Goal: Find specific page/section: Find specific page/section

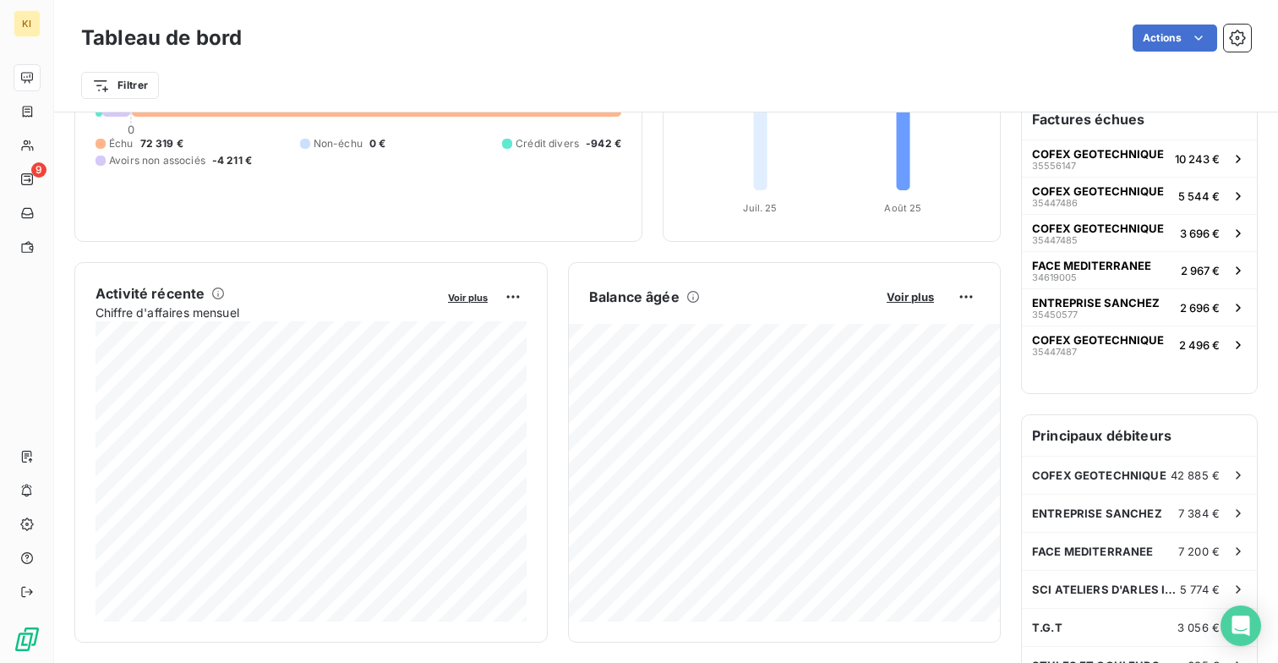
scroll to position [186, 0]
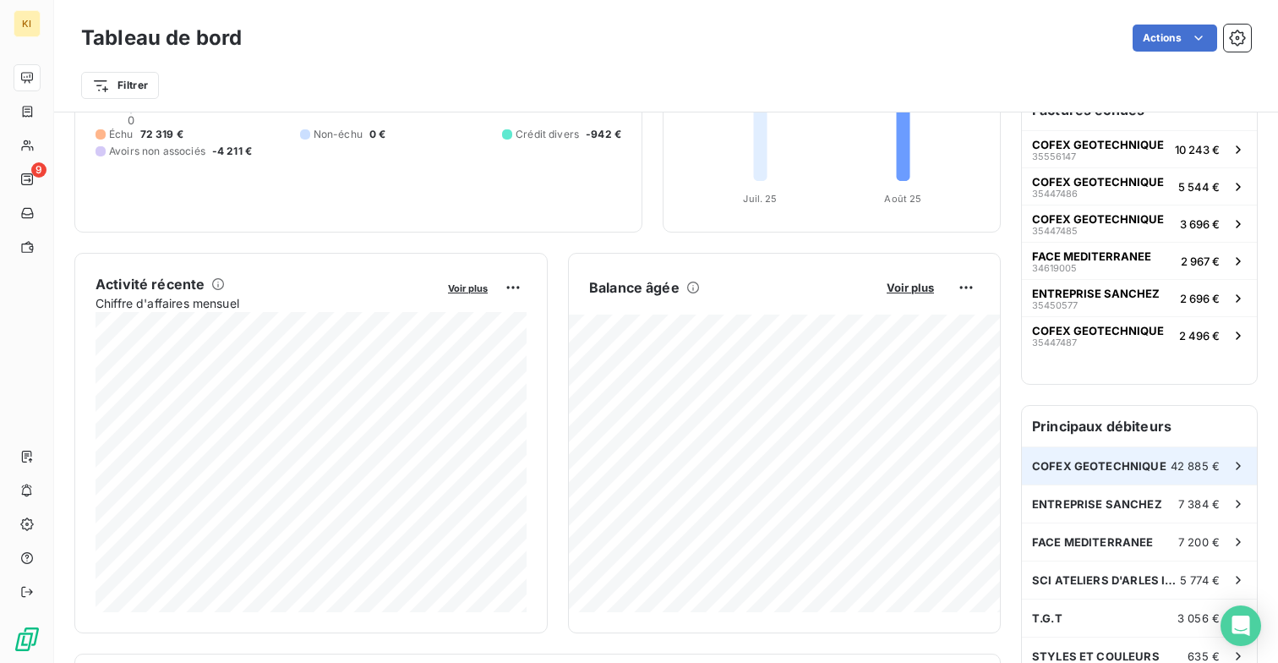
click at [1099, 457] on div "COFEX GEOTECHNIQUE 42 885 €" at bounding box center [1139, 465] width 235 height 37
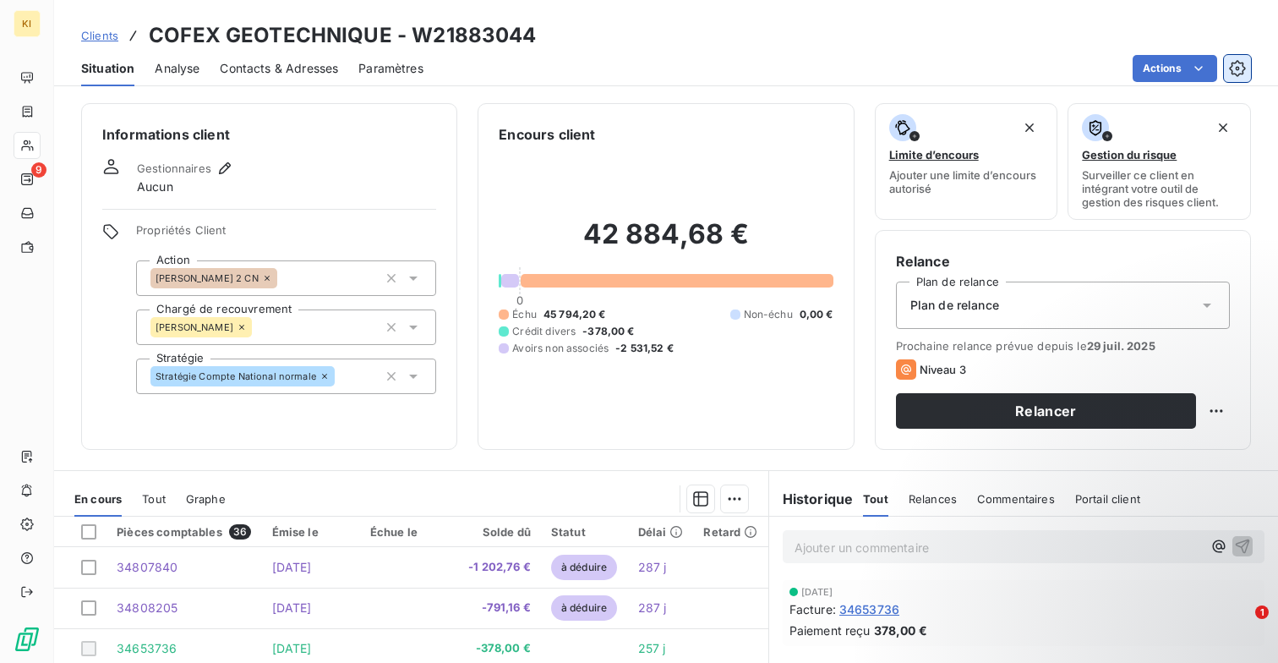
click at [1242, 68] on icon "button" at bounding box center [1237, 68] width 17 height 17
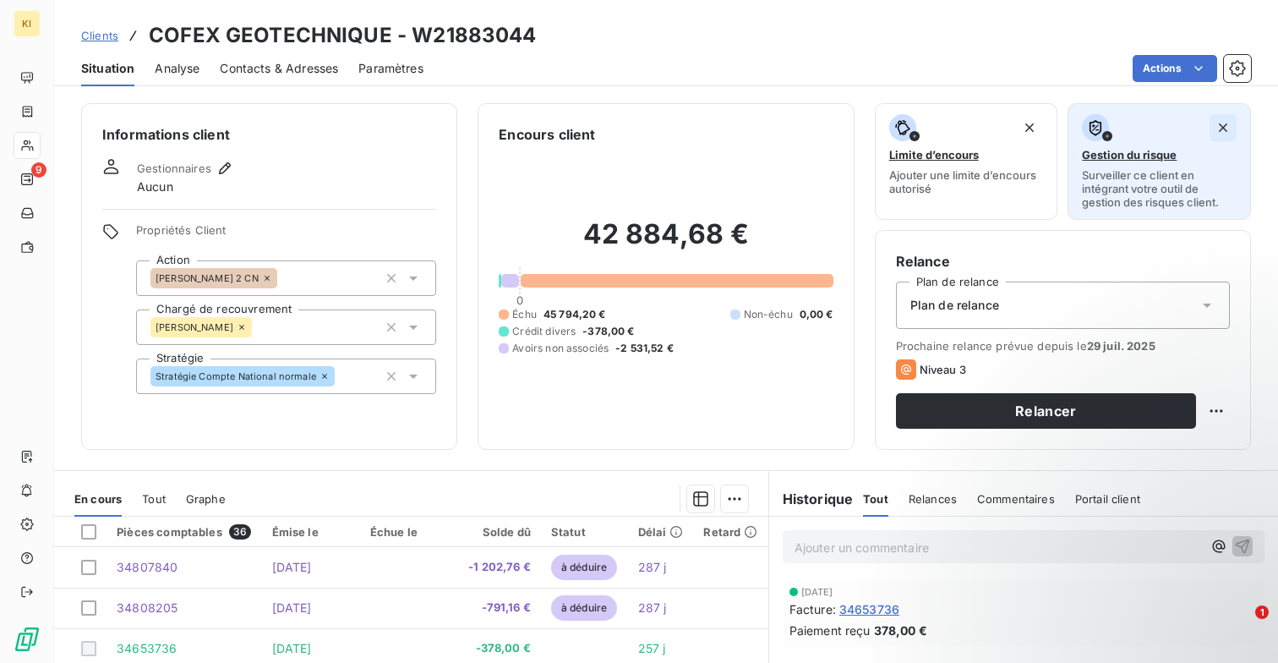
click at [1226, 124] on icon "button" at bounding box center [1223, 127] width 8 height 8
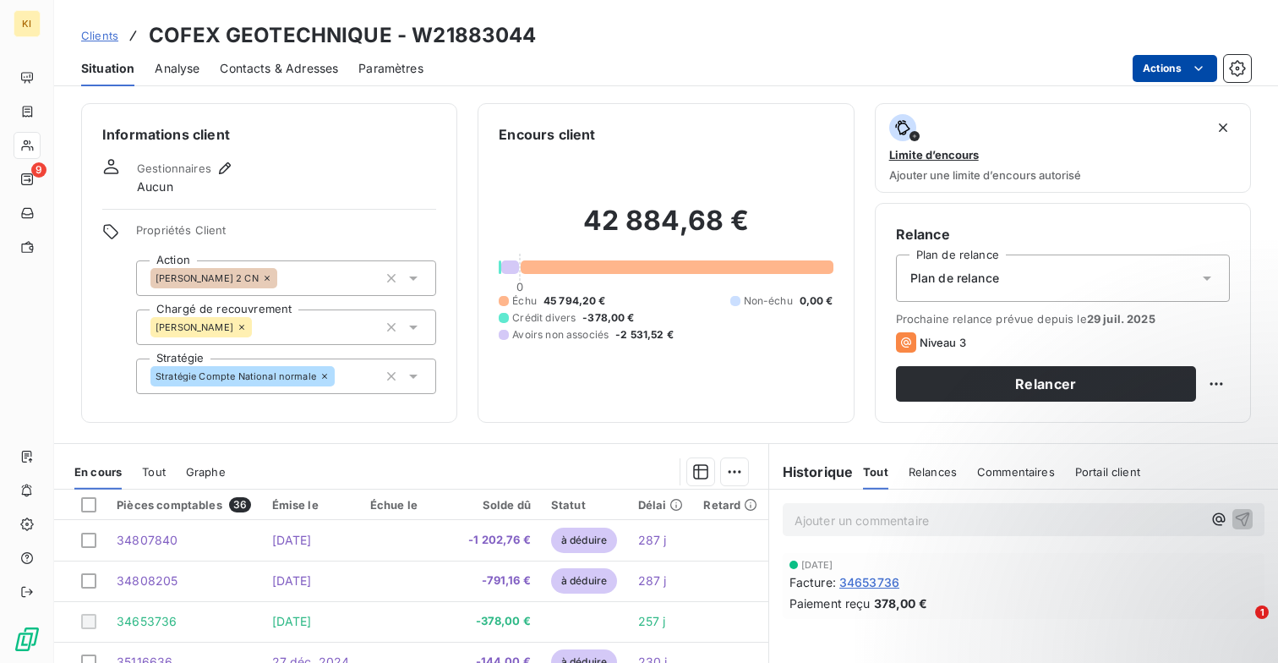
click at [1212, 65] on html "KI 9 Clients COFEX GEOTECHNIQUE - W21883044 Situation Analyse Contacts & Adress…" at bounding box center [639, 331] width 1278 height 663
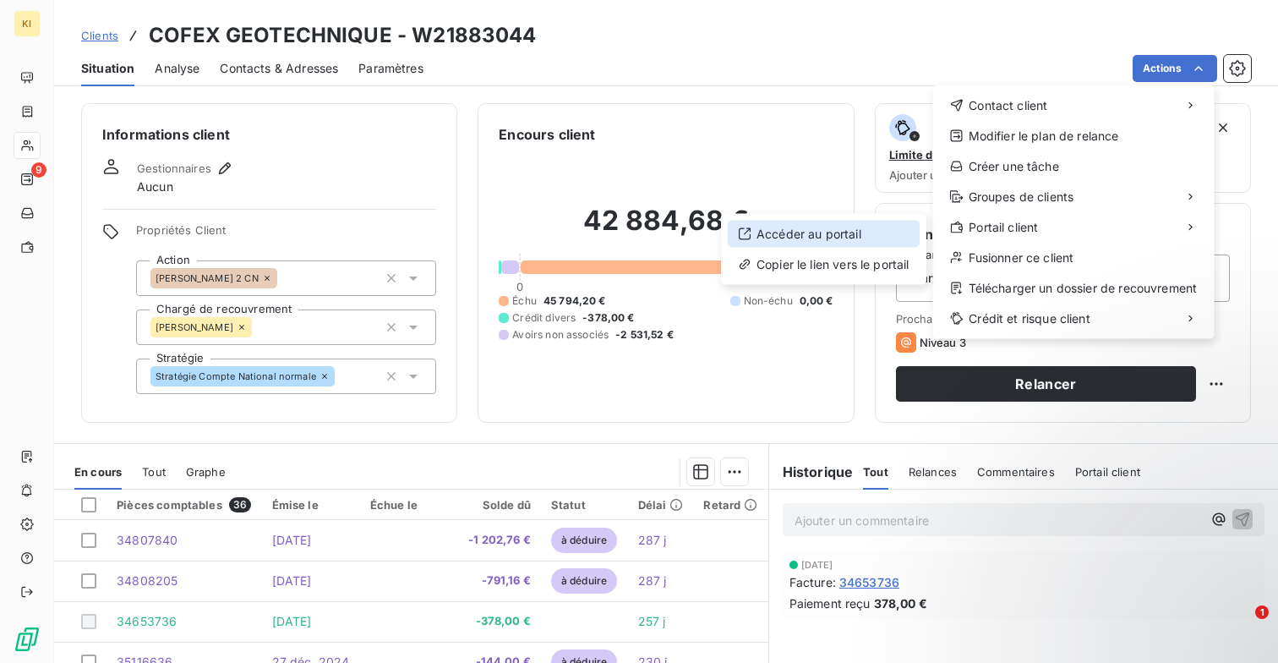
click at [879, 226] on div "Accéder au portail" at bounding box center [824, 234] width 192 height 27
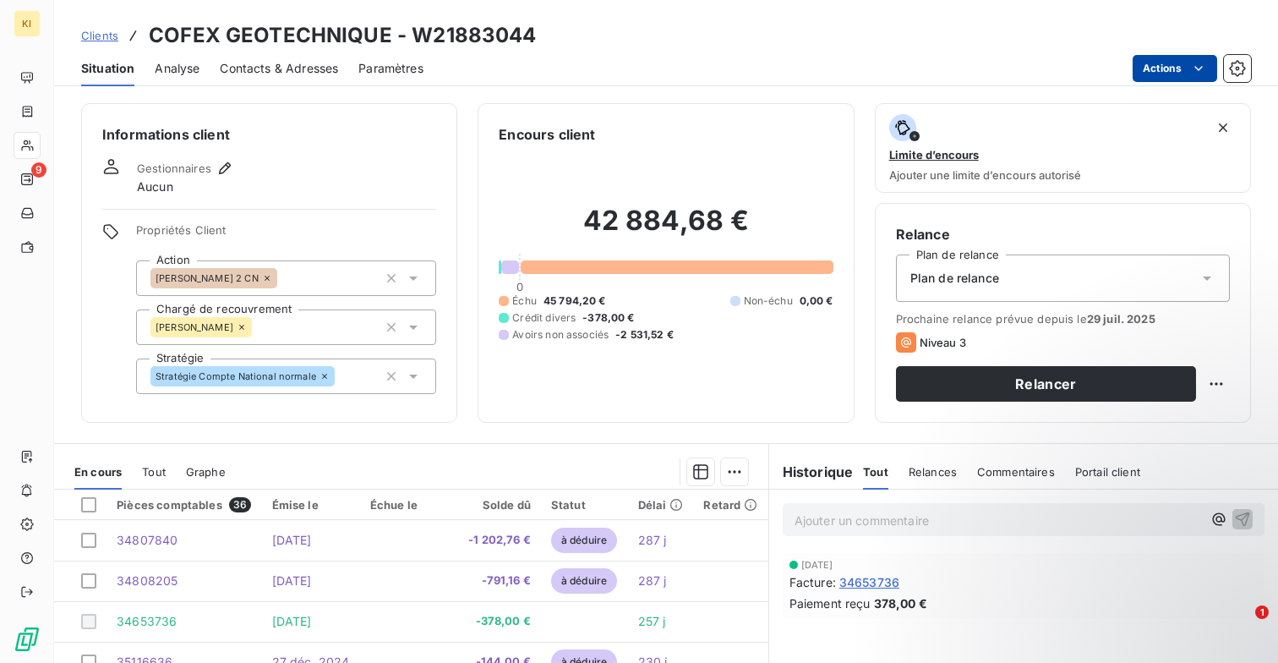
click at [1176, 71] on html "KI 9 Clients COFEX GEOTECHNIQUE - W21883044 Situation Analyse Contacts & Adress…" at bounding box center [639, 331] width 1278 height 663
